Goal: Transaction & Acquisition: Purchase product/service

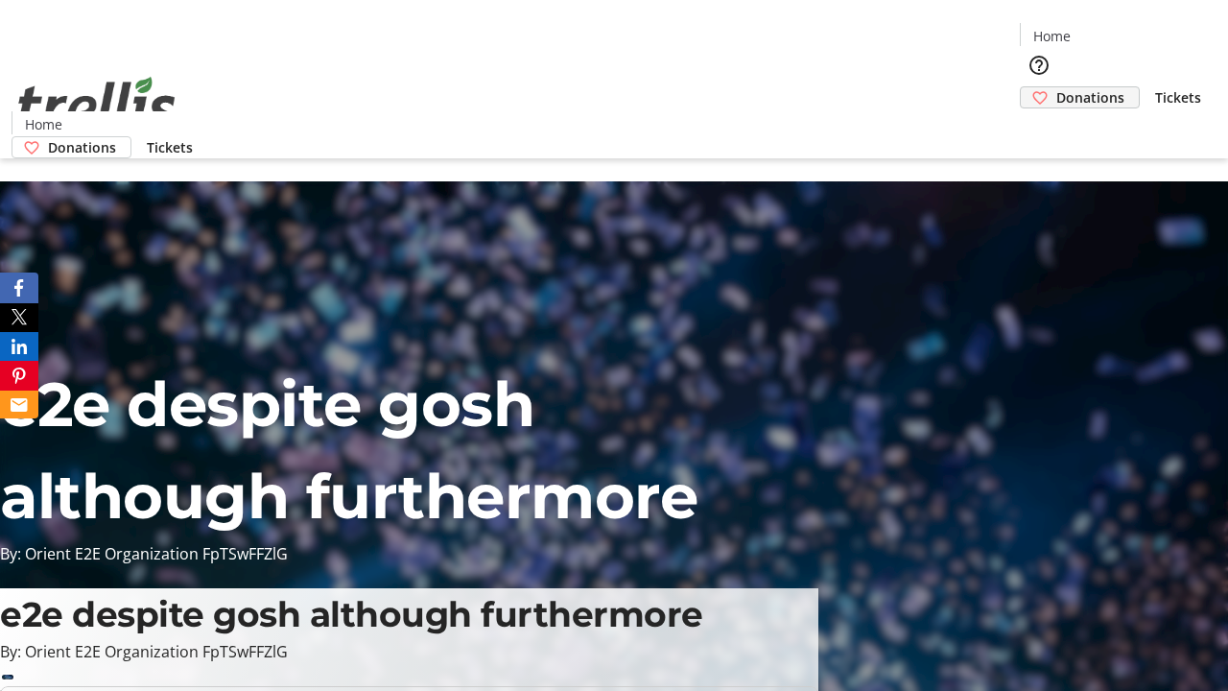
click at [1056, 87] on span "Donations" at bounding box center [1090, 97] width 68 height 20
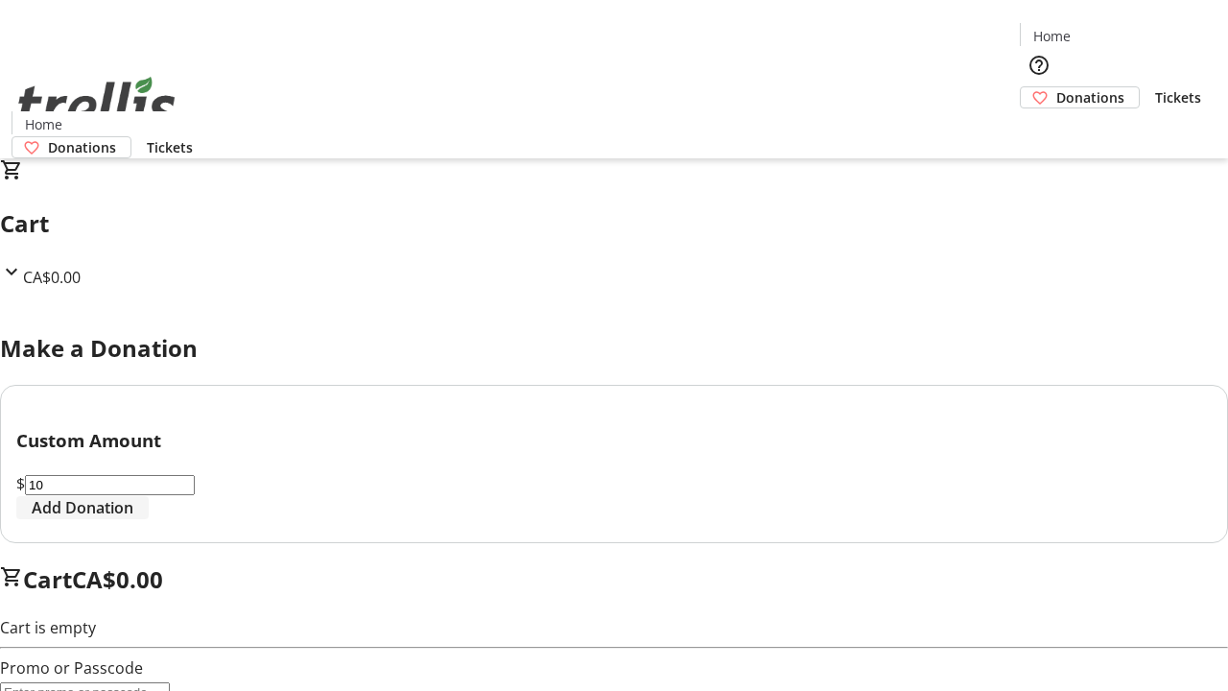
click at [133, 519] on span "Add Donation" at bounding box center [83, 507] width 102 height 23
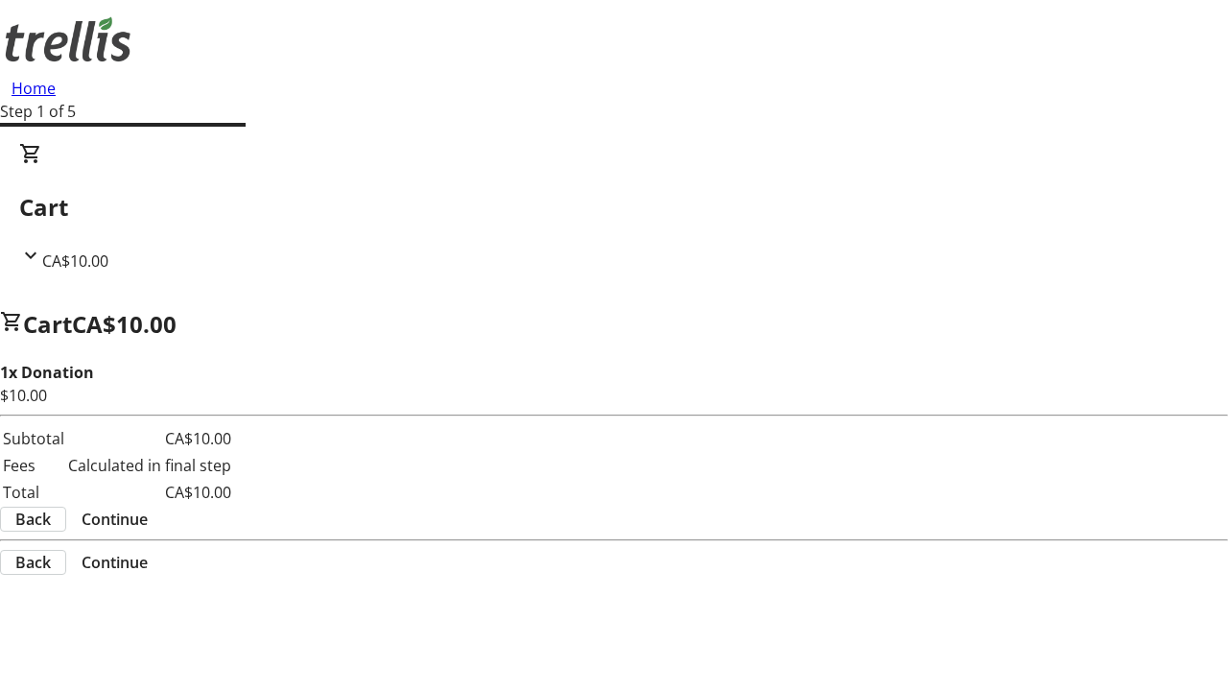
select select "CA"
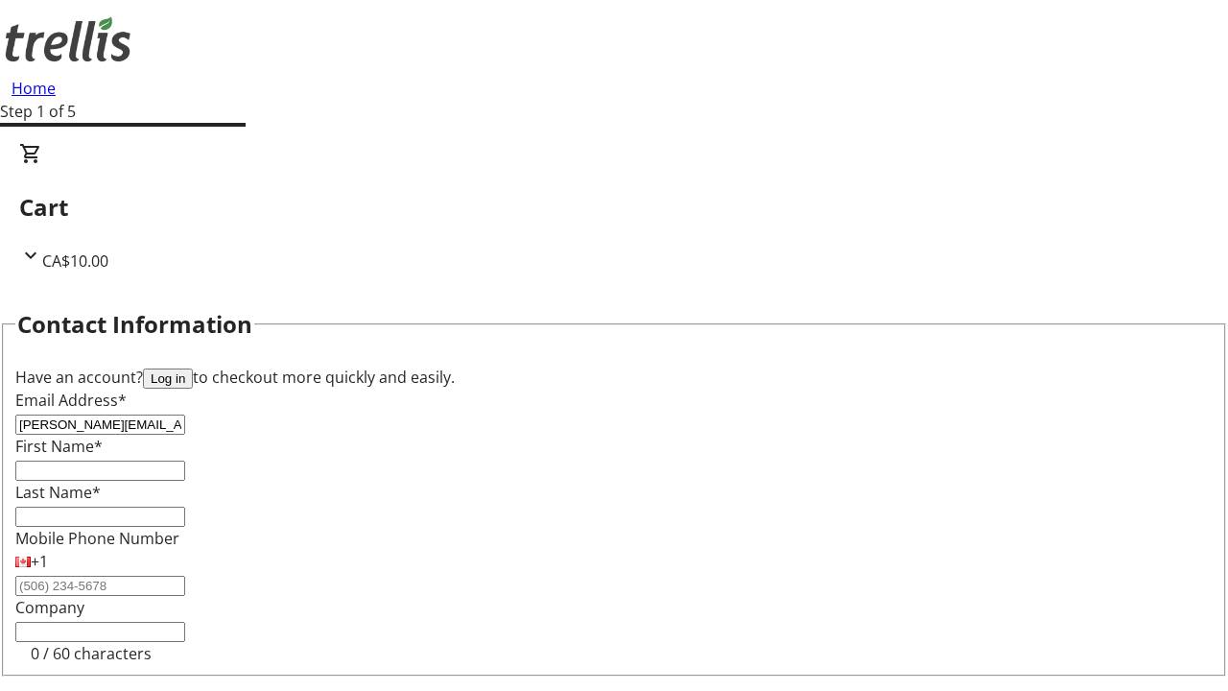
type input "[PERSON_NAME][EMAIL_ADDRESS][DOMAIN_NAME]"
type input "[PERSON_NAME]"
type input "[STREET_ADDRESS][PERSON_NAME]"
type input "Kelowna"
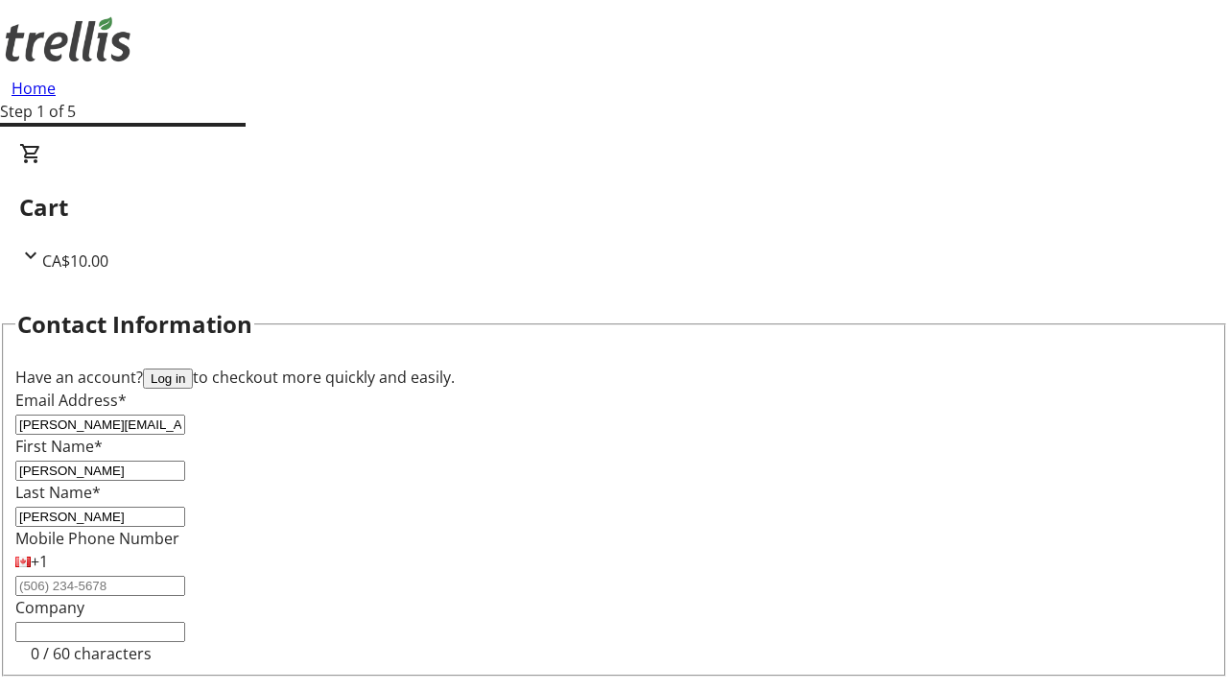
select select "BC"
type input "Kelowna"
type input "V1Y 0C2"
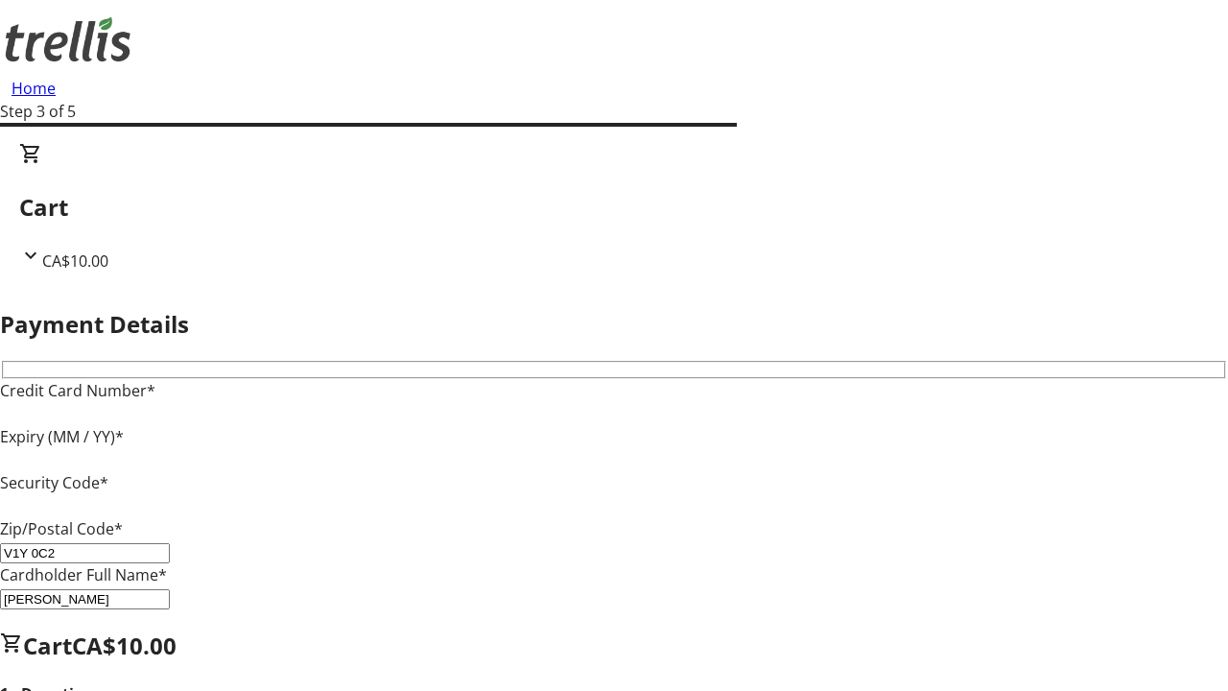
type input "V1Y 0C2"
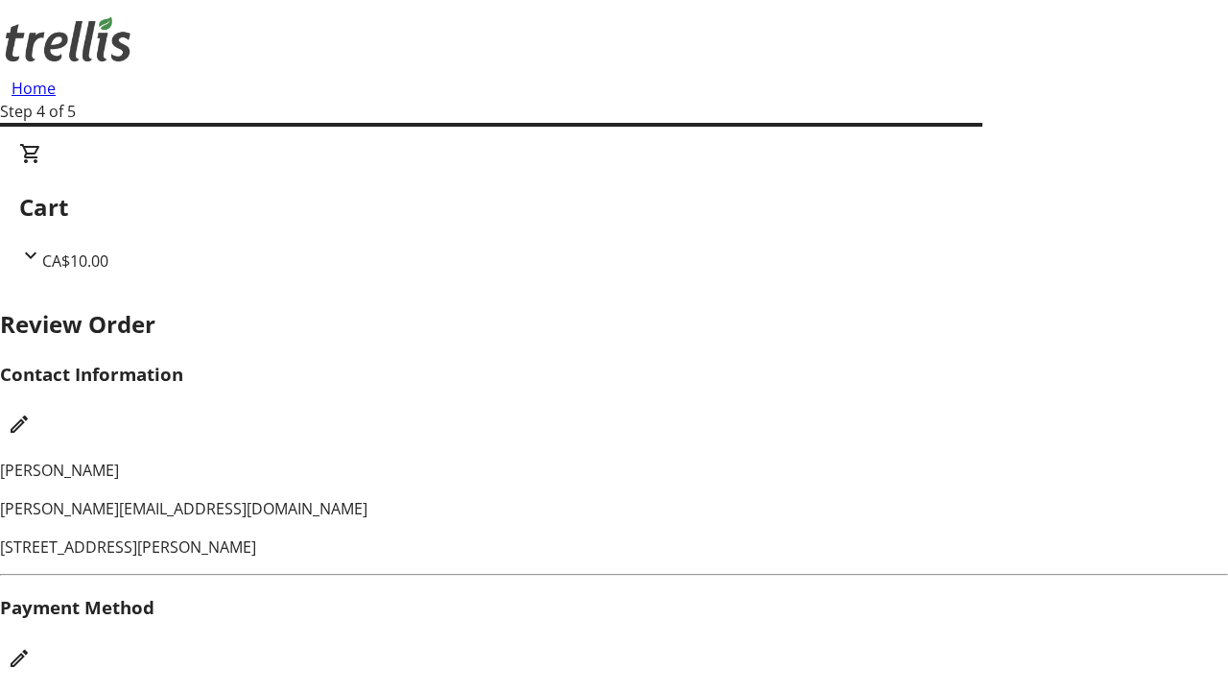
checkbox input "false"
